Goal: Task Accomplishment & Management: Manage account settings

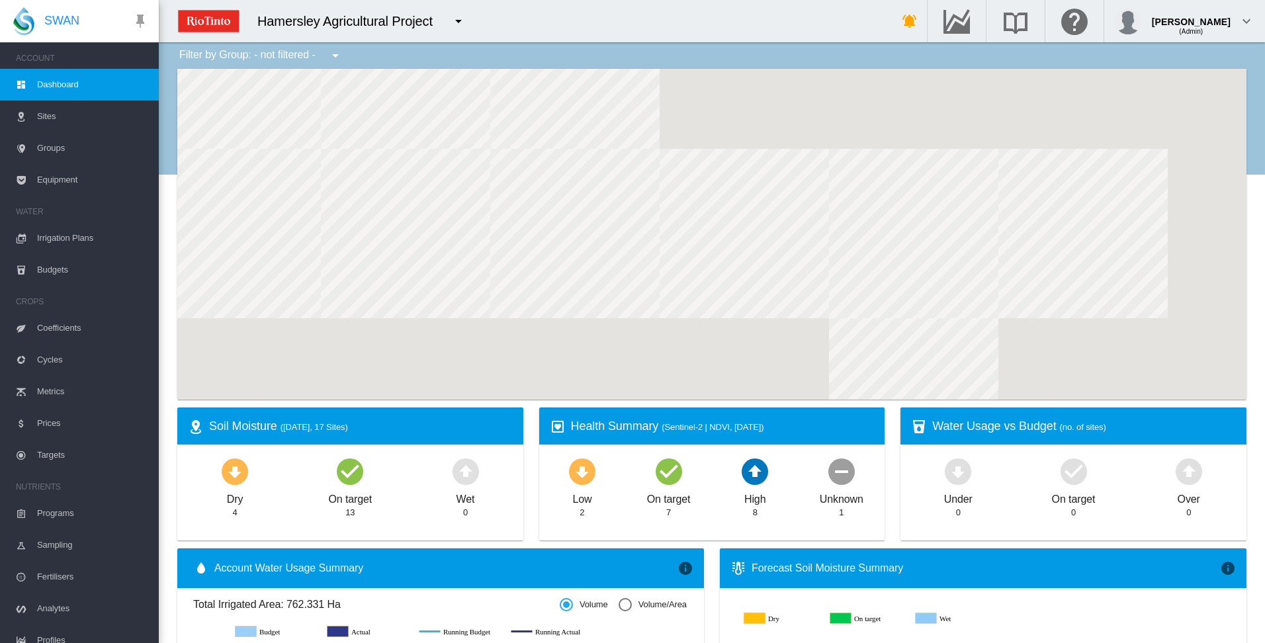
click at [63, 236] on span "Irrigation Plans" at bounding box center [92, 238] width 111 height 32
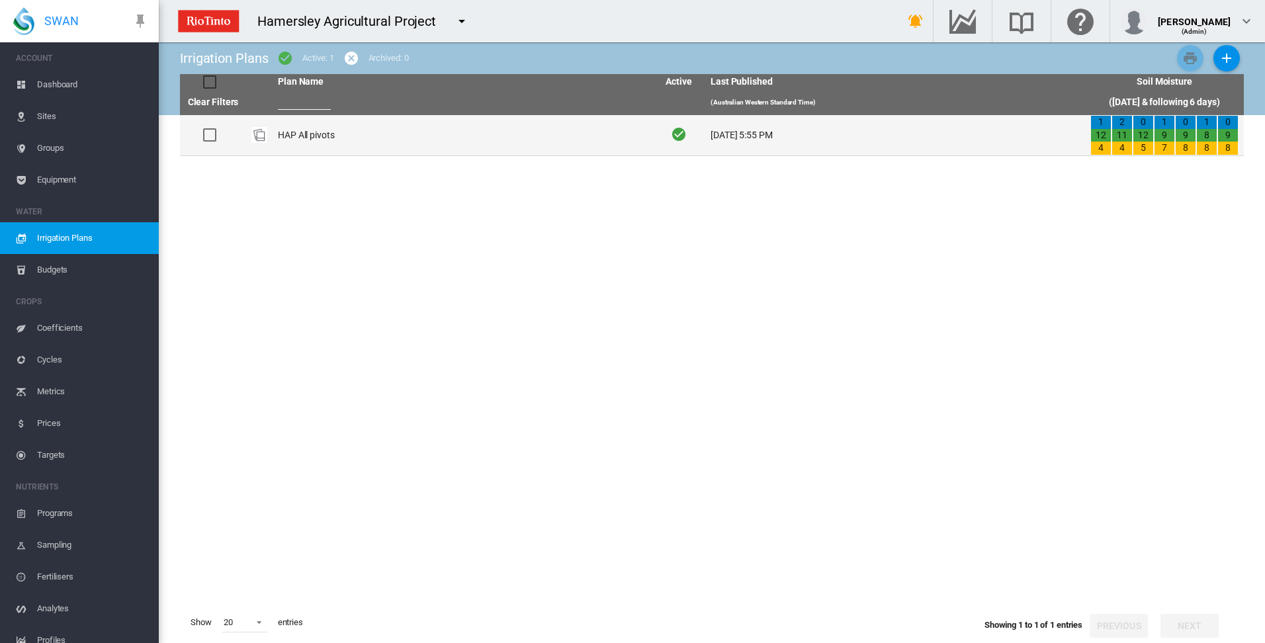
click at [313, 135] on td "HAP All pivots" at bounding box center [462, 135] width 380 height 40
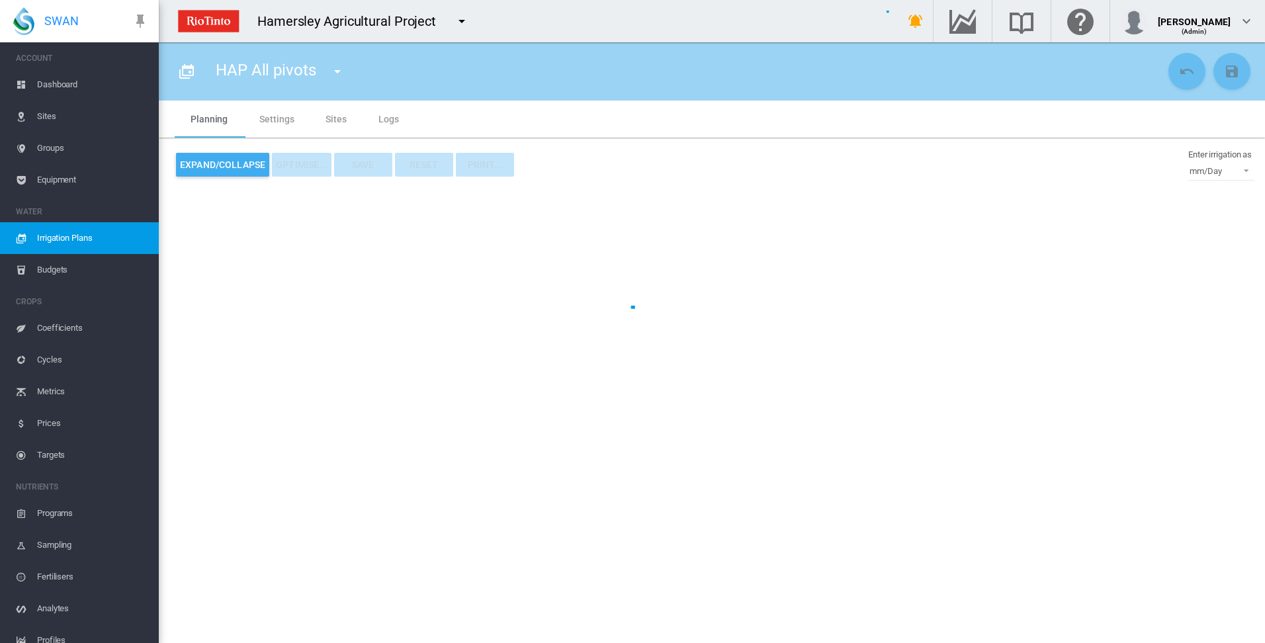
type input "**********"
type input "*"
type input "*****"
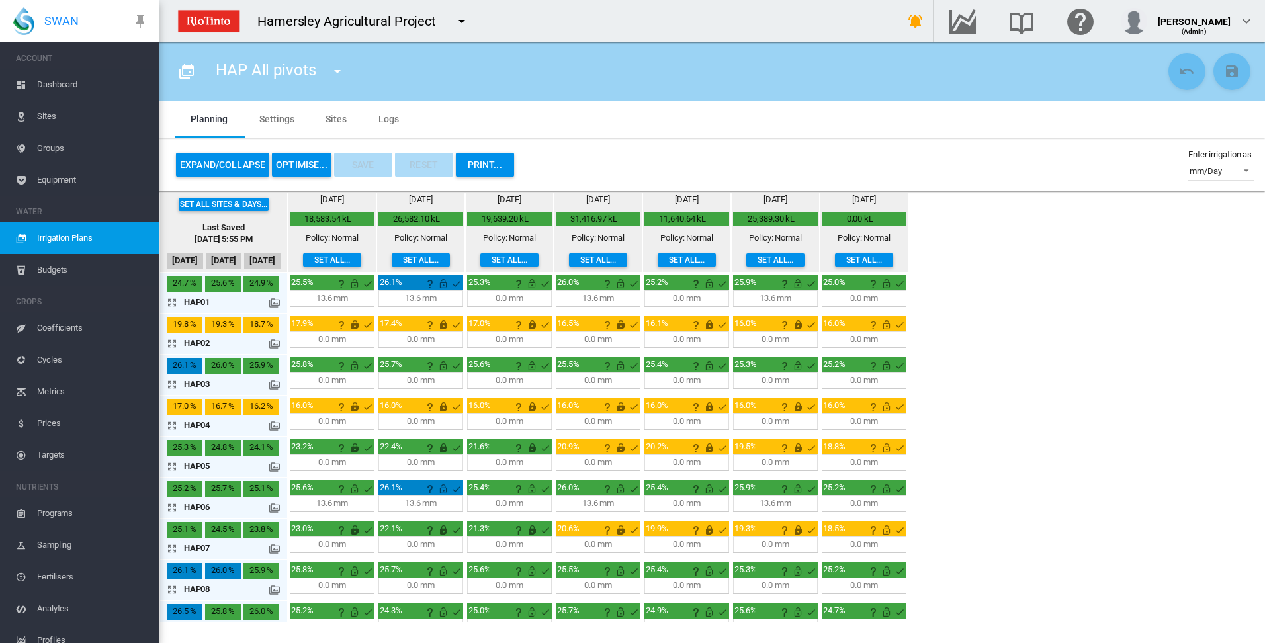
scroll to position [198, 0]
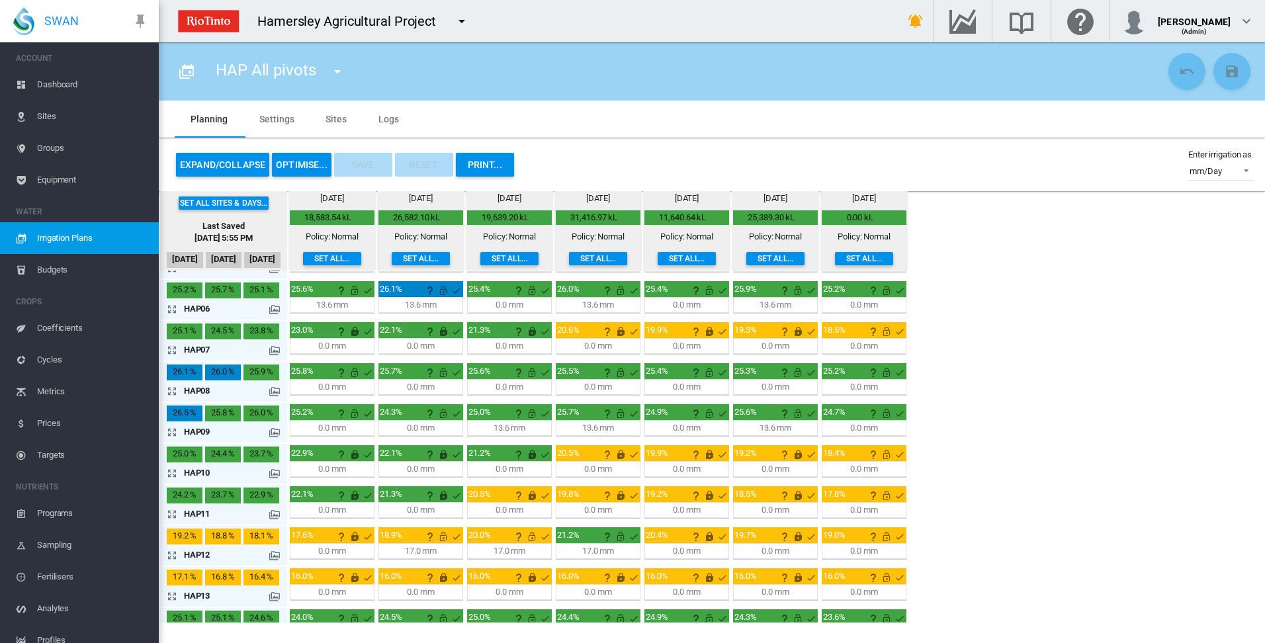
drag, startPoint x: 173, startPoint y: 556, endPoint x: 192, endPoint y: 550, distance: 20.9
click at [177, 557] on md-icon "icon-arrow-expand" at bounding box center [175, 555] width 16 height 16
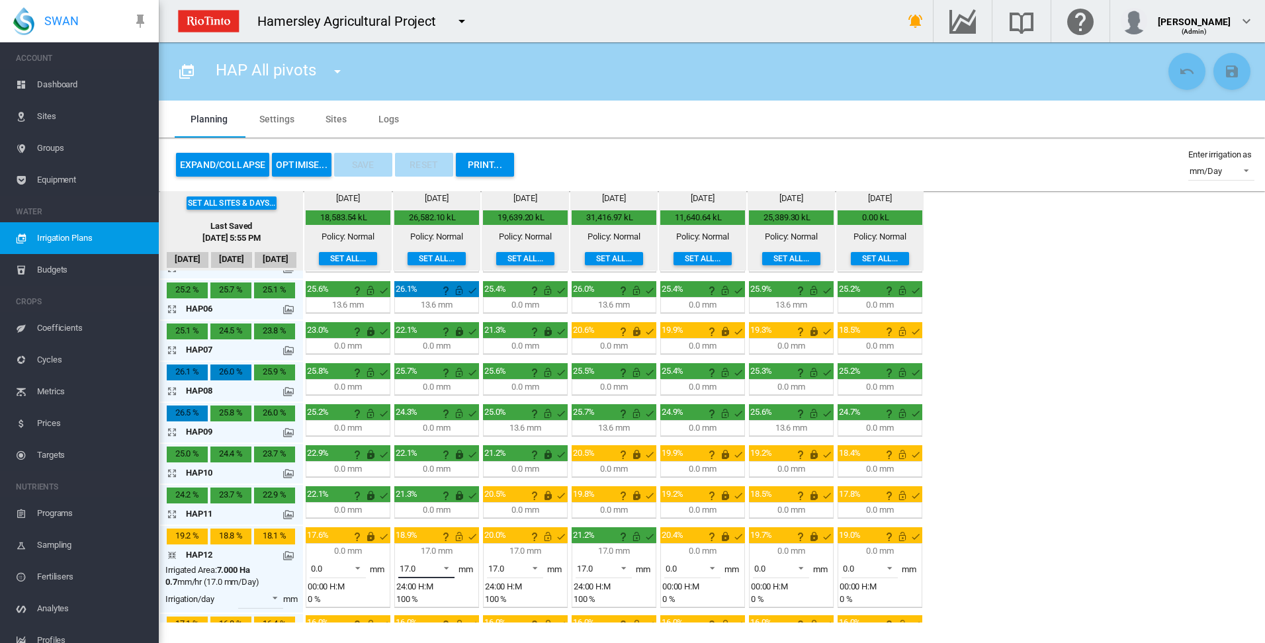
click at [445, 567] on span at bounding box center [443, 567] width 16 height 12
click at [427, 507] on md-option "0.0" at bounding box center [434, 505] width 90 height 32
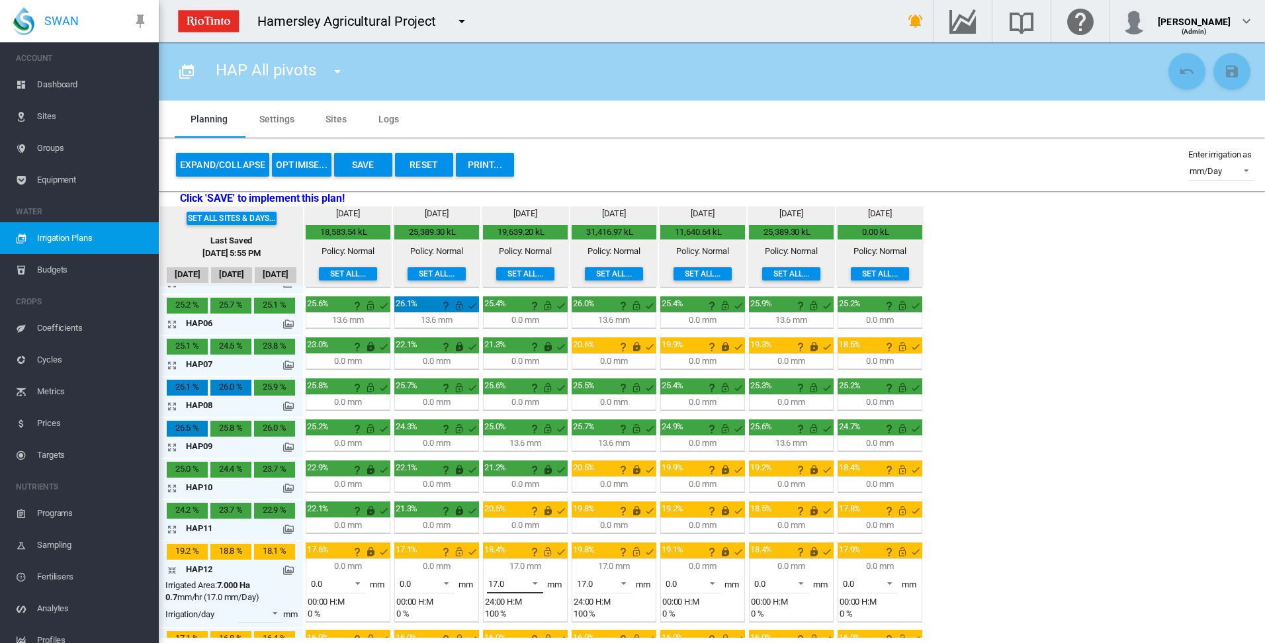
click at [539, 583] on span at bounding box center [531, 582] width 16 height 12
click at [528, 524] on md-option "0.0" at bounding box center [522, 520] width 90 height 32
click at [624, 582] on span at bounding box center [620, 582] width 16 height 12
click at [603, 523] on md-option "0.0" at bounding box center [611, 520] width 90 height 32
click at [636, 553] on md-icon "This irrigation is unlocked and so can be amended by the optimiser. Click here …" at bounding box center [636, 552] width 16 height 16
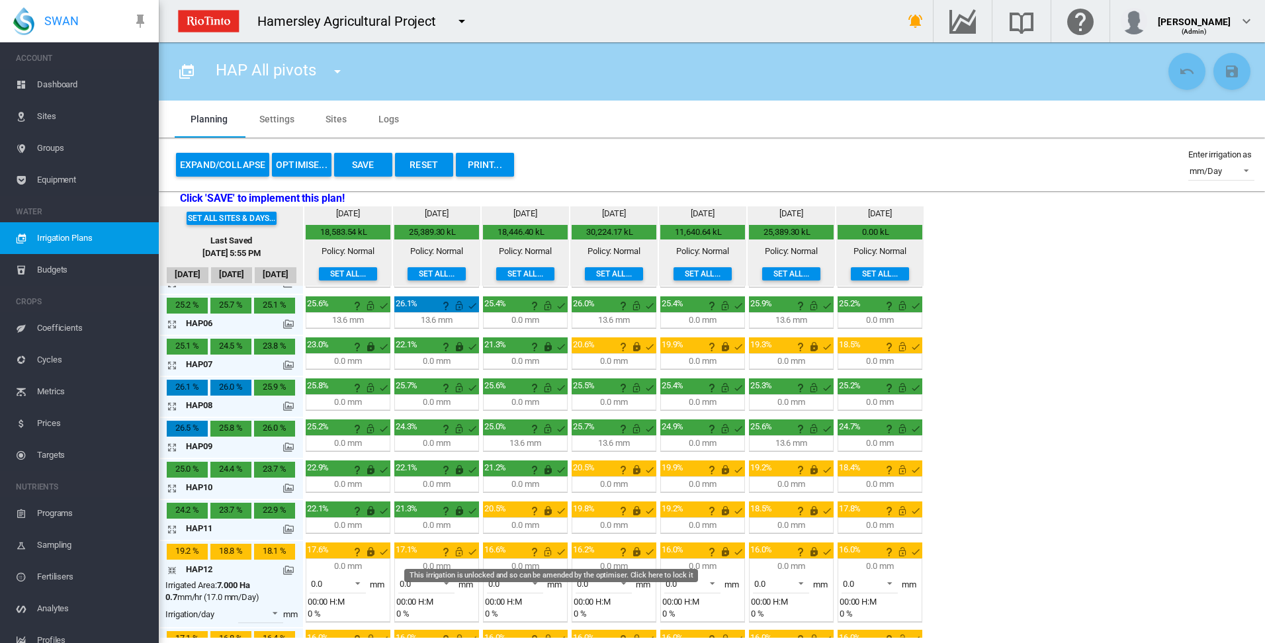
drag, startPoint x: 549, startPoint y: 551, endPoint x: 491, endPoint y: 563, distance: 58.8
click at [550, 551] on md-icon "This irrigation is unlocked and so can be amended by the optimiser. Click here …" at bounding box center [548, 552] width 16 height 16
click at [458, 554] on md-icon "This irrigation is unlocked and so can be amended by the optimiser. Click here …" at bounding box center [459, 552] width 16 height 16
click at [171, 571] on md-icon "icon-arrow-collapse" at bounding box center [175, 570] width 16 height 16
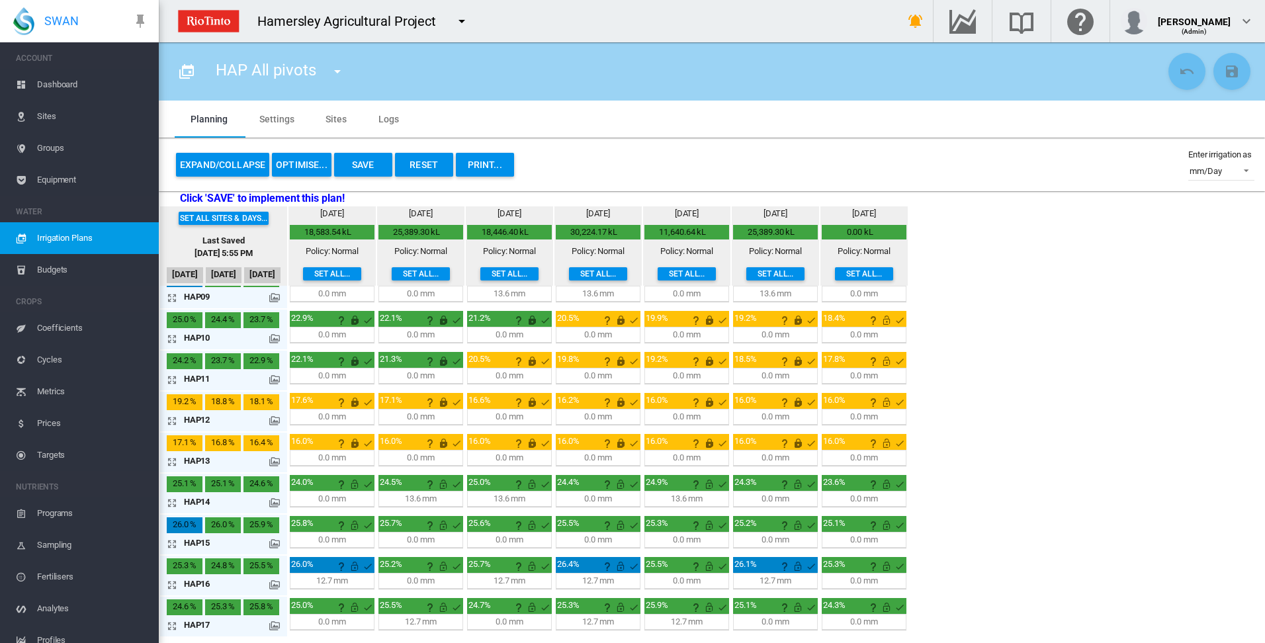
scroll to position [0, 0]
